Goal: Task Accomplishment & Management: Complete application form

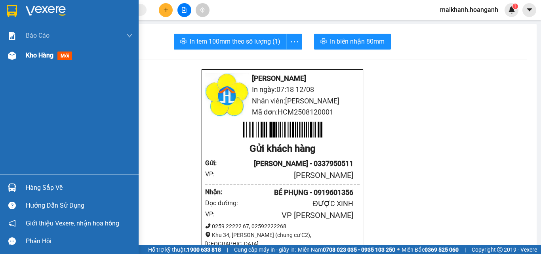
click at [34, 56] on span "Kho hàng" at bounding box center [40, 56] width 28 height 8
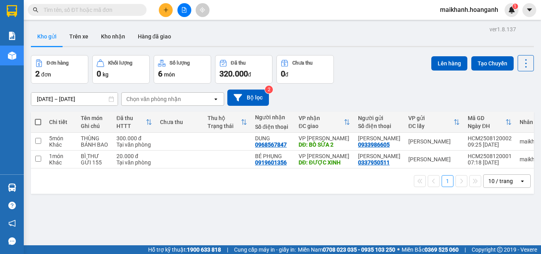
click at [495, 185] on div "10 / trang" at bounding box center [501, 181] width 25 height 8
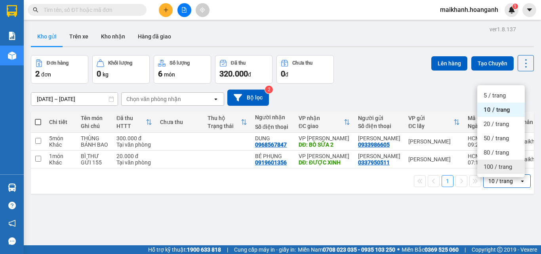
click at [497, 170] on span "100 / trang" at bounding box center [498, 167] width 29 height 8
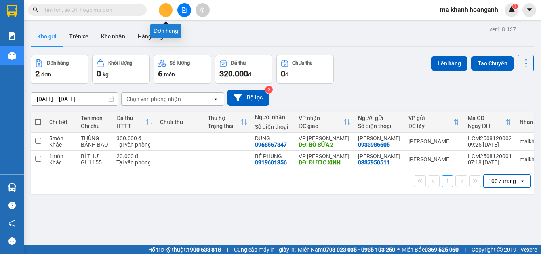
click at [168, 12] on icon "plus" at bounding box center [166, 10] width 6 height 6
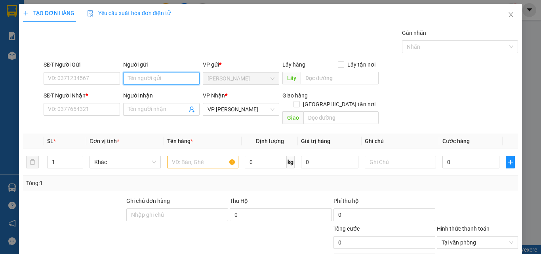
click at [165, 83] on input "Người gửi" at bounding box center [161, 78] width 76 height 13
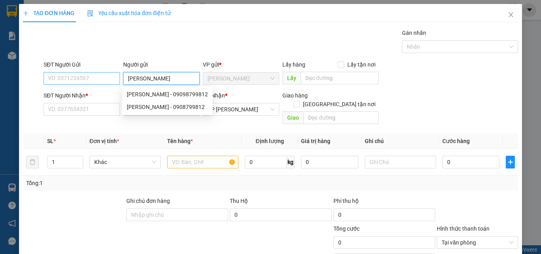
type input "[PERSON_NAME]"
click at [69, 78] on input "SĐT Người Gửi" at bounding box center [82, 78] width 76 height 13
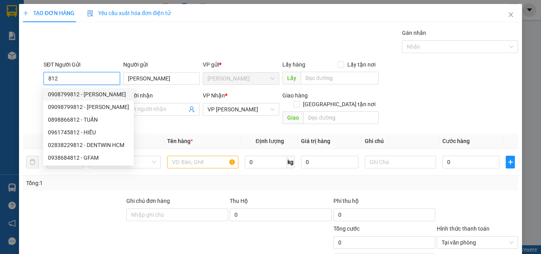
click at [74, 95] on div "0908799812 - [PERSON_NAME]" at bounding box center [88, 94] width 81 height 9
type input "0908799812"
type input "50.000"
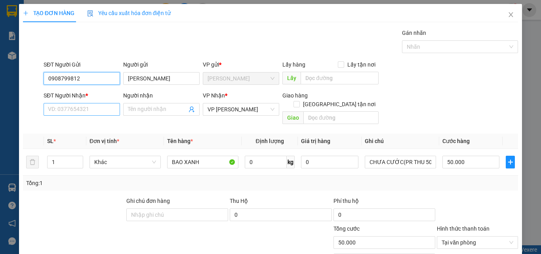
type input "0908799812"
click at [82, 110] on input "SĐT Người Nhận *" at bounding box center [82, 109] width 76 height 13
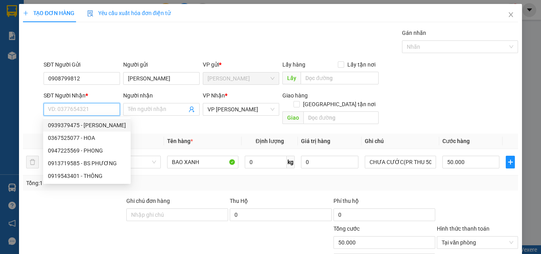
click at [74, 123] on div "0939379475 - [PERSON_NAME]" at bounding box center [87, 125] width 78 height 9
type input "0939379475"
type input "XINH"
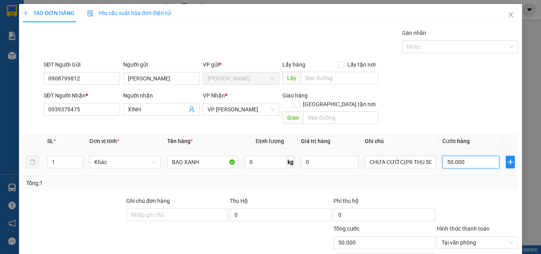
click at [475, 157] on input "50.000" at bounding box center [471, 162] width 57 height 13
type input "0"
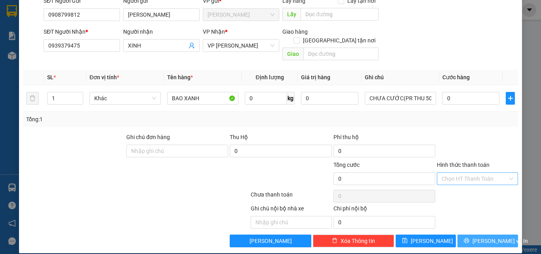
click at [491, 237] on span "[PERSON_NAME] và In" at bounding box center [500, 241] width 55 height 9
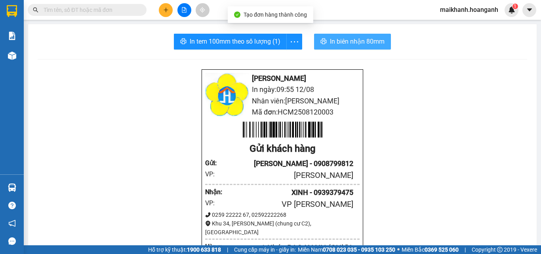
click at [342, 41] on span "In biên nhận 80mm" at bounding box center [357, 41] width 55 height 10
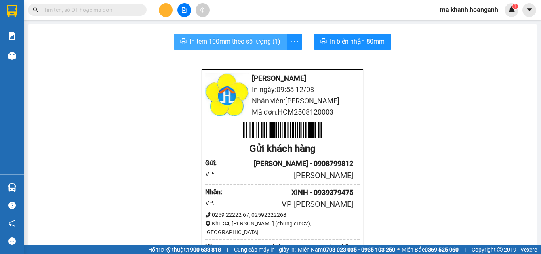
click at [227, 43] on span "In tem 100mm theo số lượng (1)" at bounding box center [235, 41] width 91 height 10
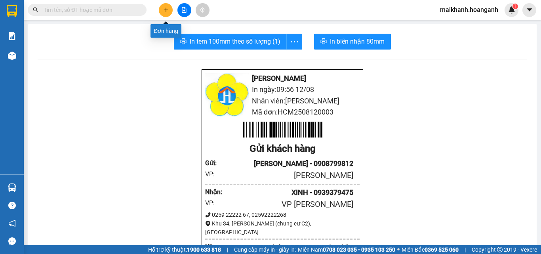
click at [165, 10] on icon "plus" at bounding box center [166, 10] width 6 height 6
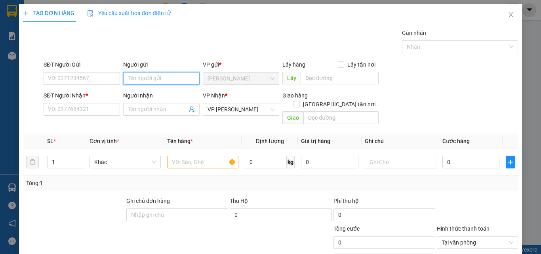
click at [172, 76] on input "Người gửi" at bounding box center [161, 78] width 76 height 13
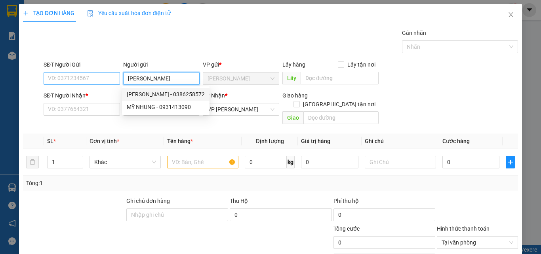
type input "[PERSON_NAME]"
click at [89, 80] on input "SĐT Người Gửi" at bounding box center [82, 78] width 76 height 13
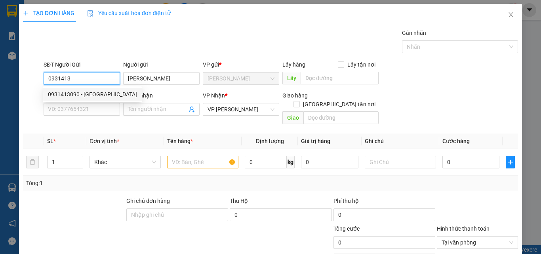
click at [59, 94] on div "0931413090 - [GEOGRAPHIC_DATA]" at bounding box center [92, 94] width 89 height 9
type input "0931413090"
type input "40.000"
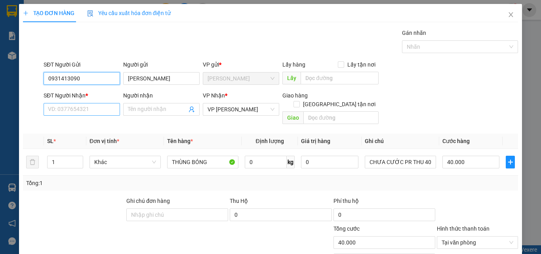
type input "0931413090"
click at [90, 109] on input "SĐT Người Nhận *" at bounding box center [82, 109] width 76 height 13
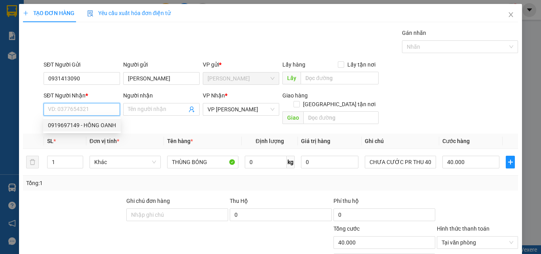
click at [96, 124] on div "0919697149 - HỒNG OANH" at bounding box center [82, 125] width 68 height 9
type input "0919697149"
type input "HỒNG OANH"
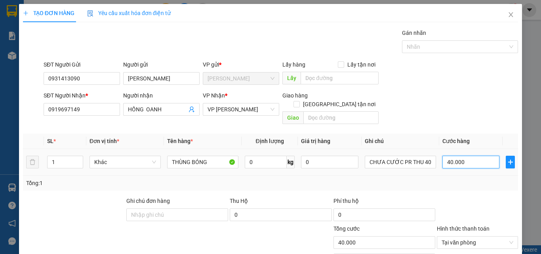
click at [476, 158] on input "40.000" at bounding box center [471, 162] width 57 height 13
type input "0"
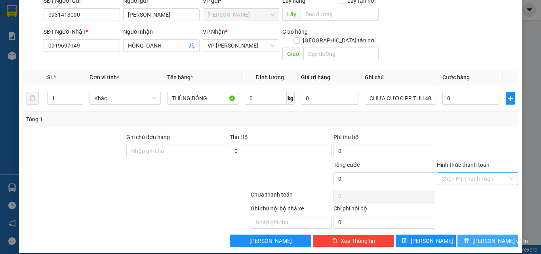
click at [489, 237] on span "[PERSON_NAME] và In" at bounding box center [500, 241] width 55 height 9
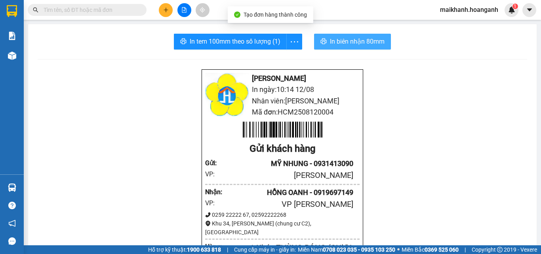
click at [350, 34] on button "In biên nhận 80mm" at bounding box center [352, 42] width 77 height 16
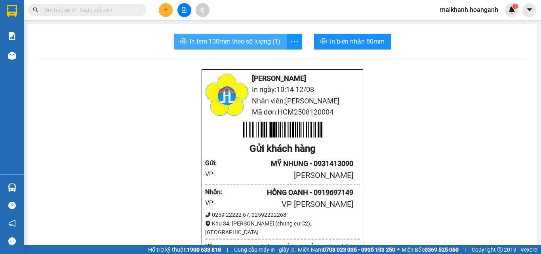
click at [225, 36] on button "In tem 100mm theo số lượng (1)" at bounding box center [230, 42] width 113 height 16
click at [106, 10] on input "text" at bounding box center [91, 10] width 94 height 9
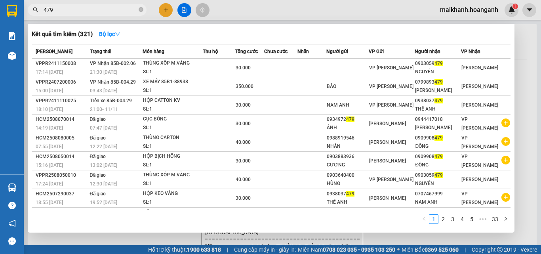
type input "479"
click at [141, 10] on icon "close-circle" at bounding box center [141, 9] width 5 height 5
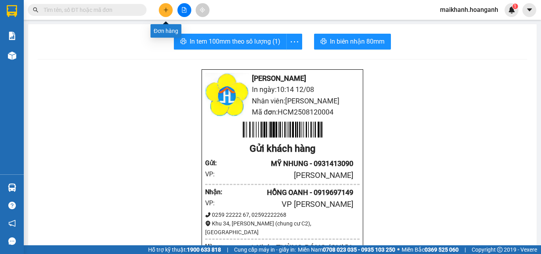
click at [166, 9] on icon "plus" at bounding box center [166, 10] width 0 height 4
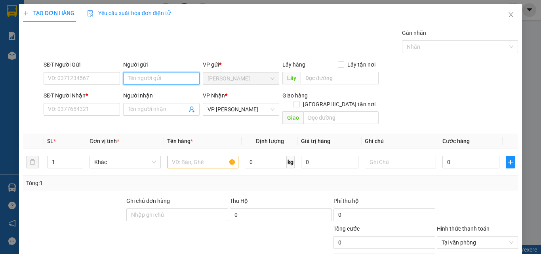
click at [157, 80] on input "Người gửi" at bounding box center [161, 78] width 76 height 13
type input "CTY VĨNH NGHI"
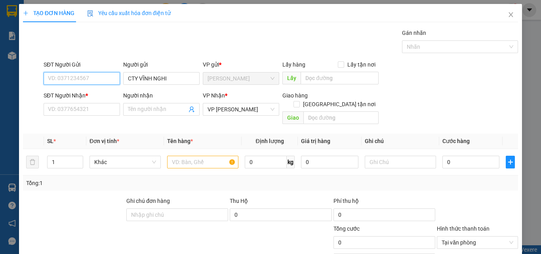
click at [68, 82] on input "SĐT Người Gửi" at bounding box center [82, 78] width 76 height 13
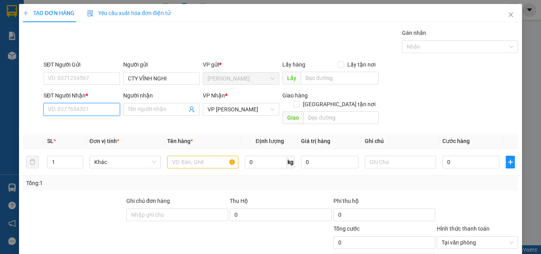
click at [79, 109] on input "SĐT Người Nhận *" at bounding box center [82, 109] width 76 height 13
click at [75, 125] on div "0909908479 - ĐÔNG" at bounding box center [81, 125] width 66 height 9
type input "0909908479"
type input "ĐÔNG"
type input "40.000"
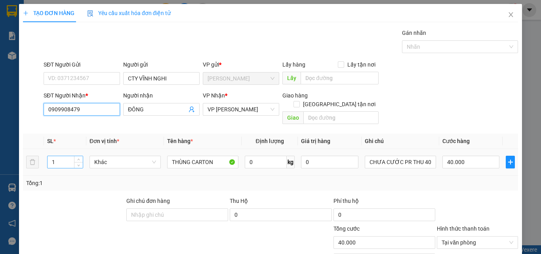
type input "0909908479"
click at [62, 157] on input "1" at bounding box center [65, 162] width 35 height 12
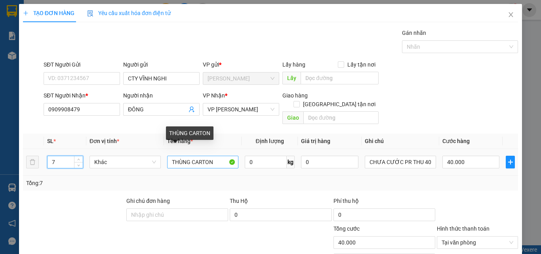
type input "7"
click at [221, 156] on input "THÙNG CARTON" at bounding box center [202, 162] width 71 height 13
type input "0"
type input "T"
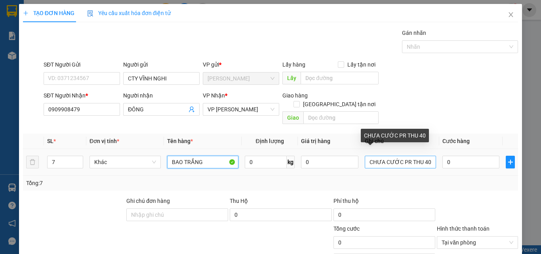
type input "BAO TRẮNG"
click at [421, 156] on input "CHƯA CƯỚC PR THU 40" at bounding box center [400, 162] width 71 height 13
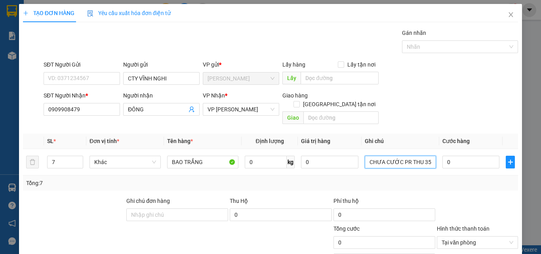
type input "CHƯA CƯỚC PR THU 350"
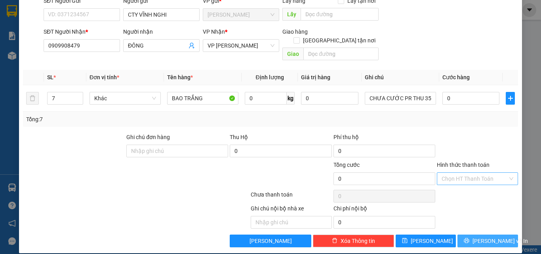
click at [492, 237] on span "[PERSON_NAME] và In" at bounding box center [500, 241] width 55 height 9
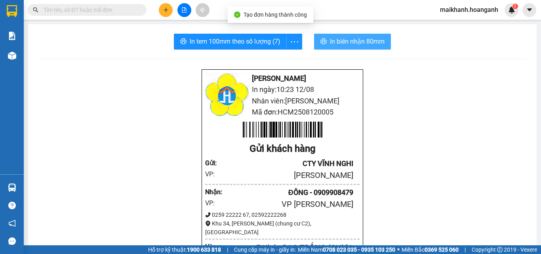
click at [366, 42] on span "In biên nhận 80mm" at bounding box center [357, 41] width 55 height 10
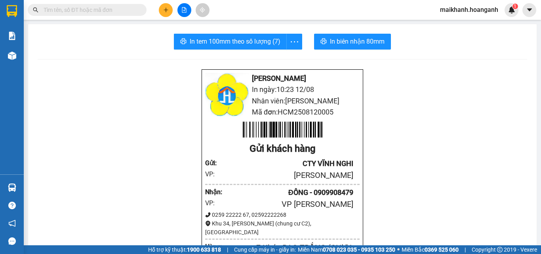
click at [100, 11] on input "text" at bounding box center [91, 10] width 94 height 9
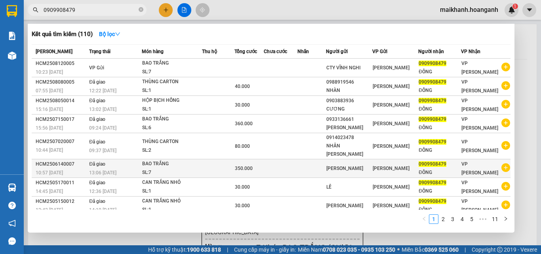
type input "0909908479"
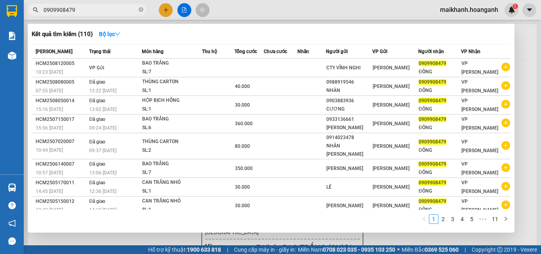
drag, startPoint x: 541, startPoint y: 76, endPoint x: 541, endPoint y: 109, distance: 32.9
click at [541, 109] on div at bounding box center [270, 127] width 541 height 254
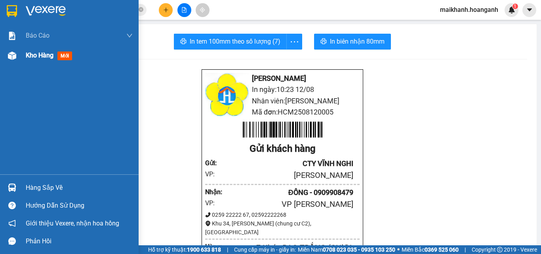
click at [39, 56] on span "Kho hàng" at bounding box center [40, 56] width 28 height 8
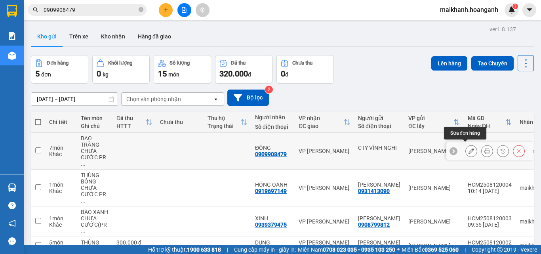
click at [469, 148] on icon at bounding box center [472, 151] width 6 height 6
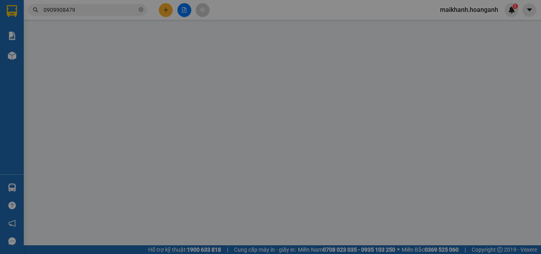
type input "CTY VĨNH NGHI"
type input "0909908479"
type input "ĐÔNG"
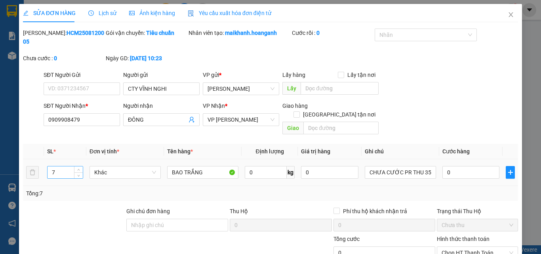
click at [59, 166] on input "7" at bounding box center [65, 172] width 35 height 12
type input "3"
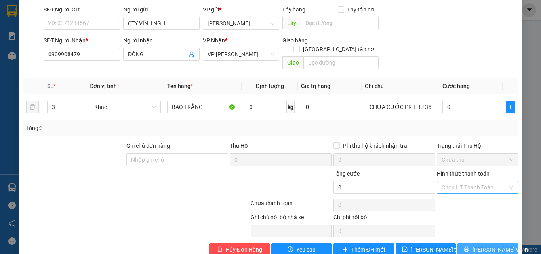
click at [488, 245] on span "[PERSON_NAME] và In" at bounding box center [500, 249] width 55 height 9
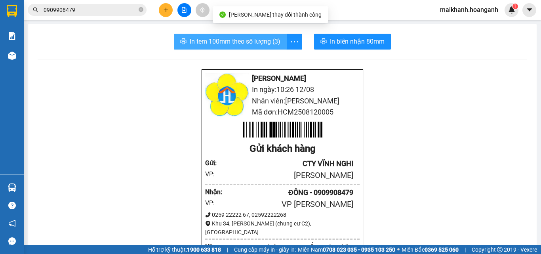
click at [222, 43] on span "In tem 100mm theo số lượng (3)" at bounding box center [235, 41] width 91 height 10
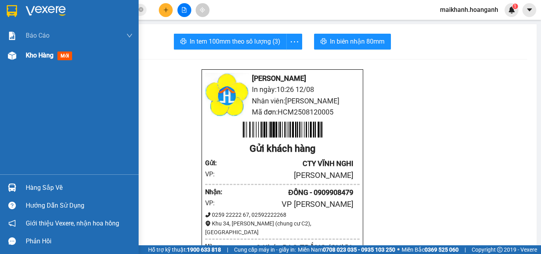
click at [33, 52] on span "Kho hàng" at bounding box center [40, 56] width 28 height 8
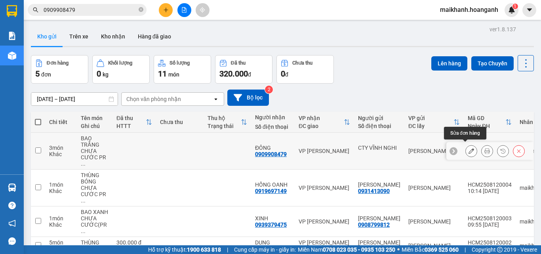
click at [469, 148] on icon at bounding box center [472, 151] width 6 height 6
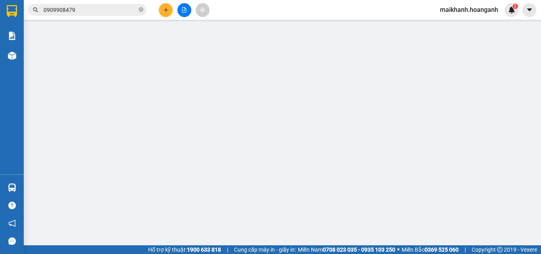
type input "CTY VĨNH NGHI"
type input "0909908479"
type input "ĐÔNG"
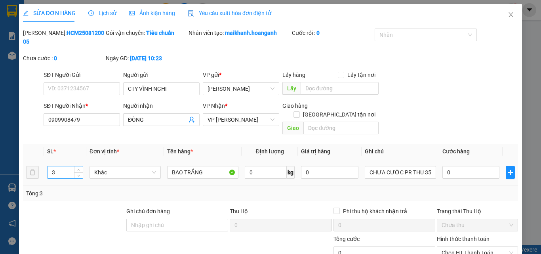
click at [61, 166] on input "3" at bounding box center [65, 172] width 35 height 12
type input "7"
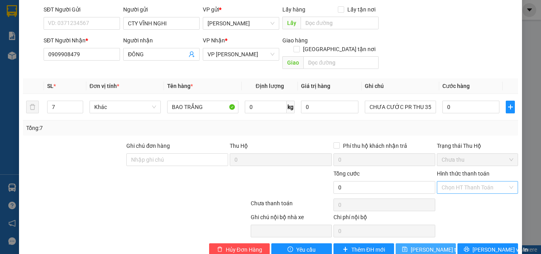
click at [430, 245] on span "[PERSON_NAME] thay đổi" at bounding box center [442, 249] width 63 height 9
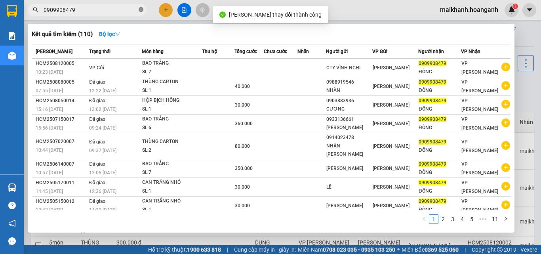
click at [140, 11] on icon "close-circle" at bounding box center [141, 9] width 5 height 5
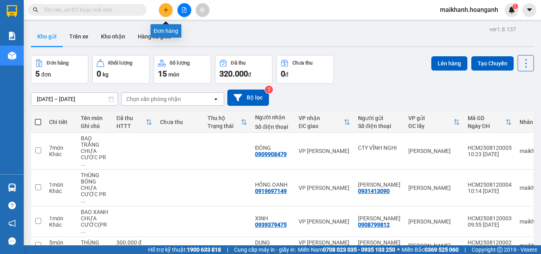
click at [166, 11] on icon "plus" at bounding box center [166, 10] width 6 height 6
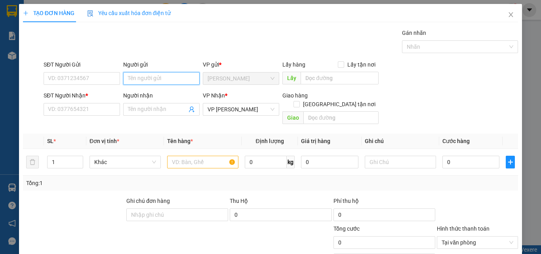
click at [158, 80] on input "Người gửi" at bounding box center [161, 78] width 76 height 13
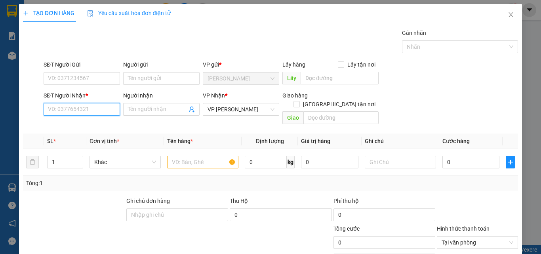
click at [106, 114] on input "SĐT Người Nhận *" at bounding box center [82, 109] width 76 height 13
type input "0985304"
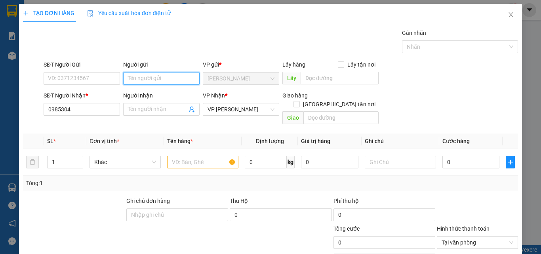
click at [184, 73] on input "Người gửi" at bounding box center [161, 78] width 76 height 13
type input "NGÂN"
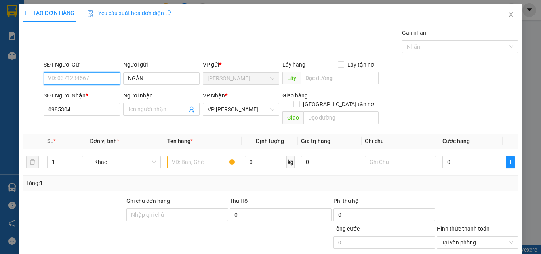
click at [92, 77] on input "SĐT Người Gửi" at bounding box center [82, 78] width 76 height 13
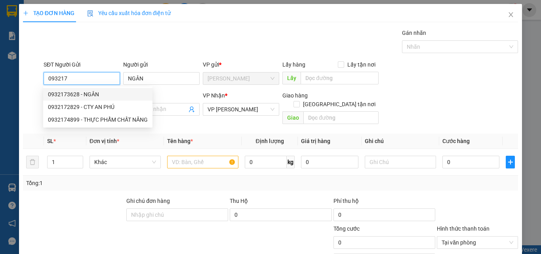
click at [65, 96] on div "0932173628 - NGÂN" at bounding box center [98, 94] width 100 height 9
type input "0932173628"
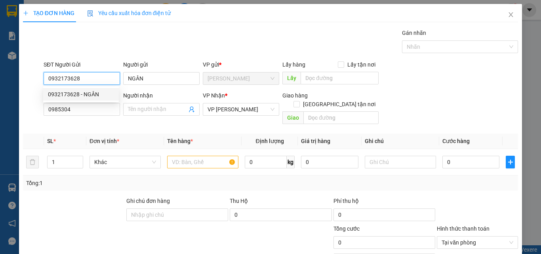
type input "40.000"
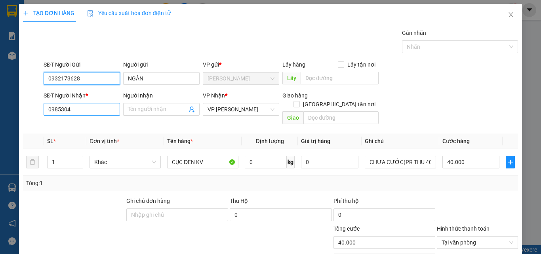
type input "0932173628"
click at [93, 112] on input "0985304" at bounding box center [82, 109] width 76 height 13
type input "0"
type input "0985302499"
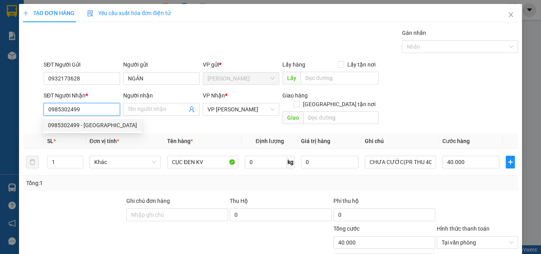
click at [75, 126] on div "0985302499 - [GEOGRAPHIC_DATA]" at bounding box center [92, 125] width 89 height 9
type input "[GEOGRAPHIC_DATA]"
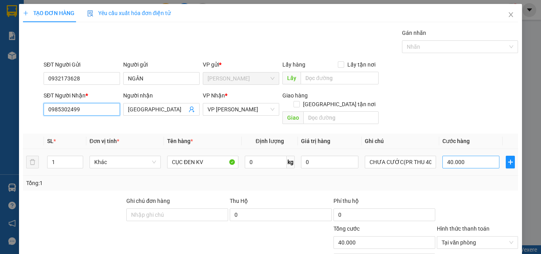
type input "0985302499"
click at [474, 156] on input "40.000" at bounding box center [471, 162] width 57 height 13
type input "0"
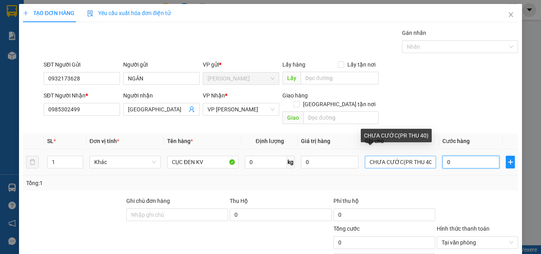
type input "0"
click at [422, 156] on input "CHƯA CƯỚC(PR THU 40)" at bounding box center [400, 162] width 71 height 13
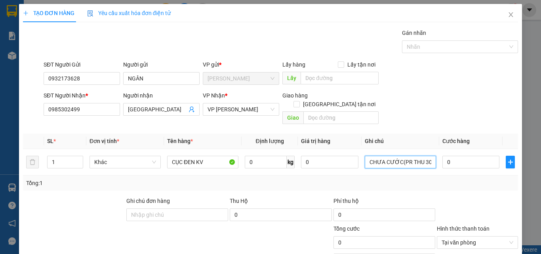
type input "CHƯA CƯỚC(PR THU 30)"
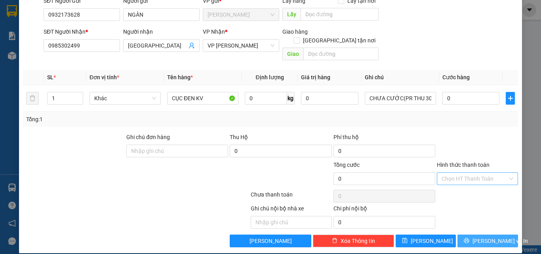
click at [493, 237] on span "[PERSON_NAME] và In" at bounding box center [500, 241] width 55 height 9
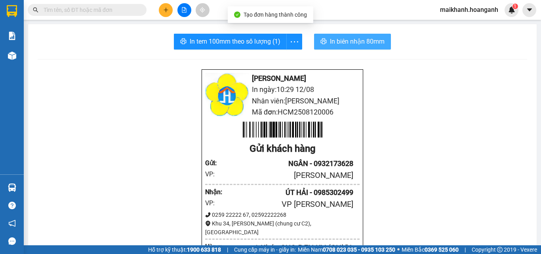
click at [350, 41] on span "In biên nhận 80mm" at bounding box center [357, 41] width 55 height 10
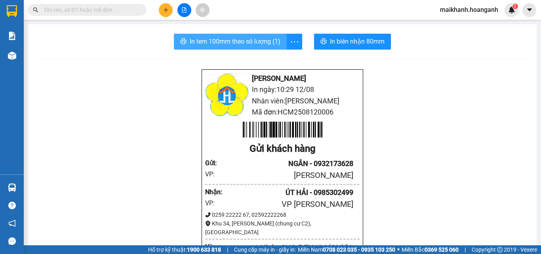
click at [218, 46] on span "In tem 100mm theo số lượng (1)" at bounding box center [235, 41] width 91 height 10
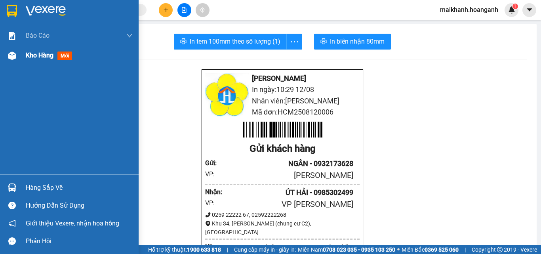
click at [40, 55] on span "Kho hàng" at bounding box center [40, 56] width 28 height 8
